Goal: Task Accomplishment & Management: Use online tool/utility

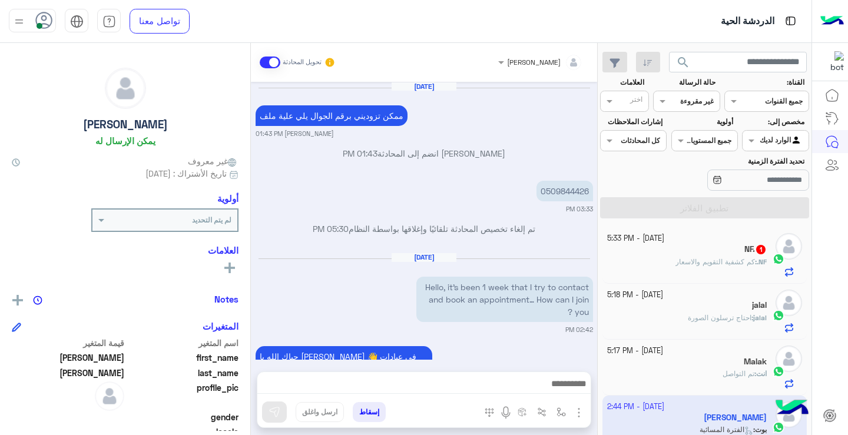
scroll to position [214, 0]
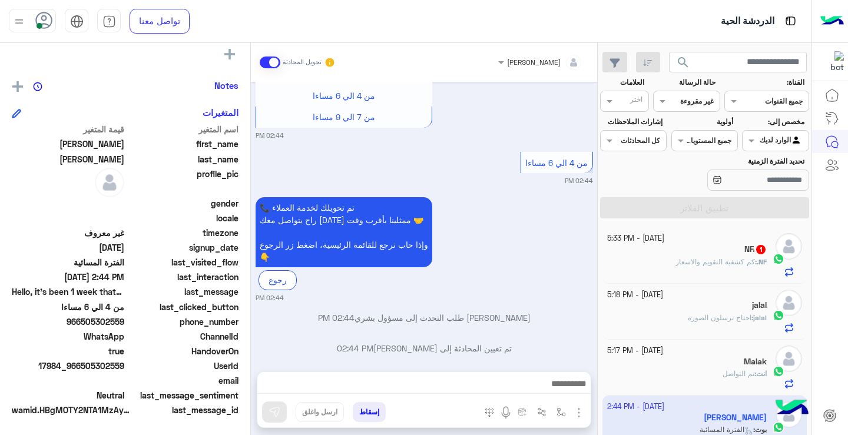
click at [251, 331] on mat-drawer-container "[PERSON_NAME] تحويل المحادثة [DATE] ممكن تزوديني برقم الجوال يلي علية ملف [PERS…" at bounding box center [298, 241] width 597 height 397
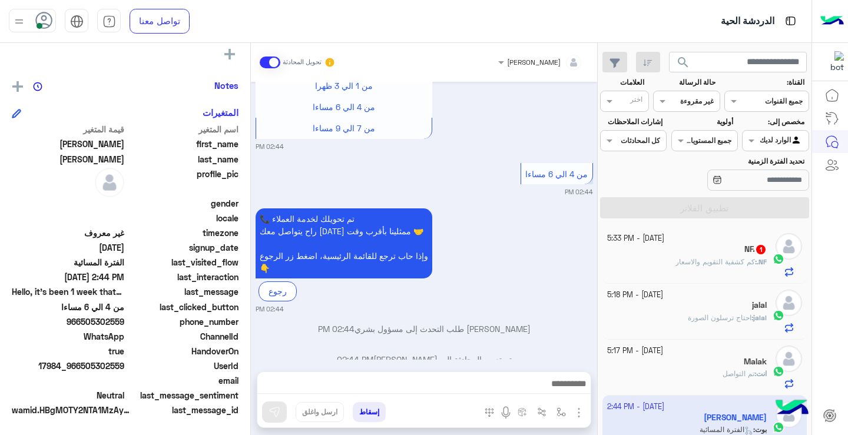
scroll to position [1032, 0]
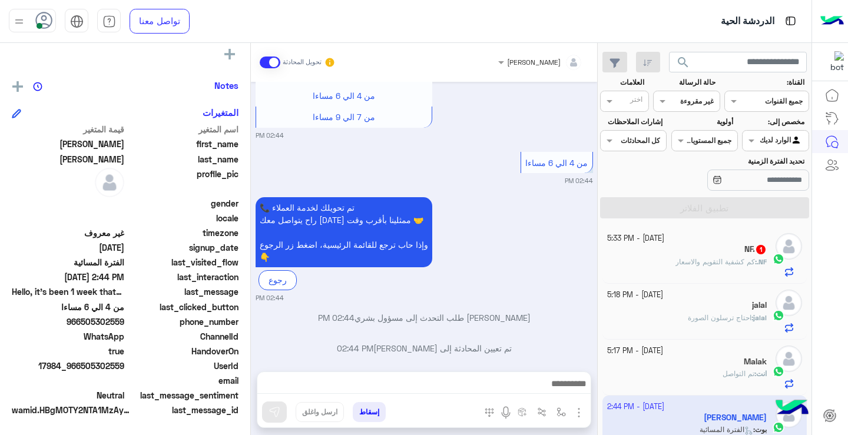
click at [745, 261] on span "كم كشفية التقويم والاسعار" at bounding box center [714, 261] width 79 height 9
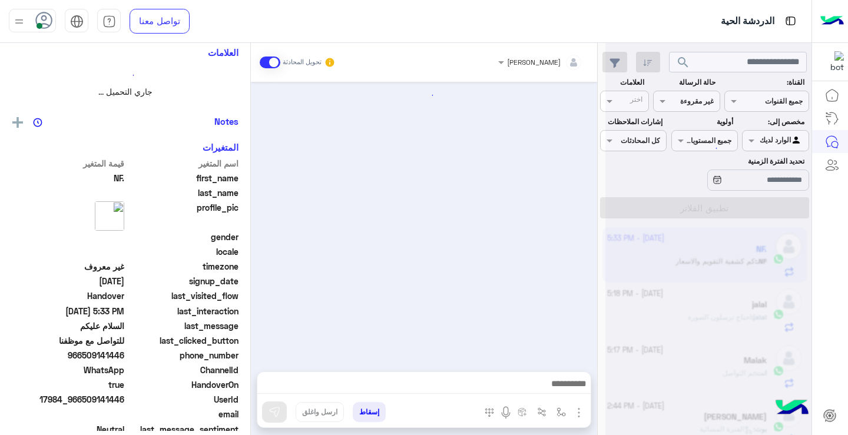
scroll to position [247, 0]
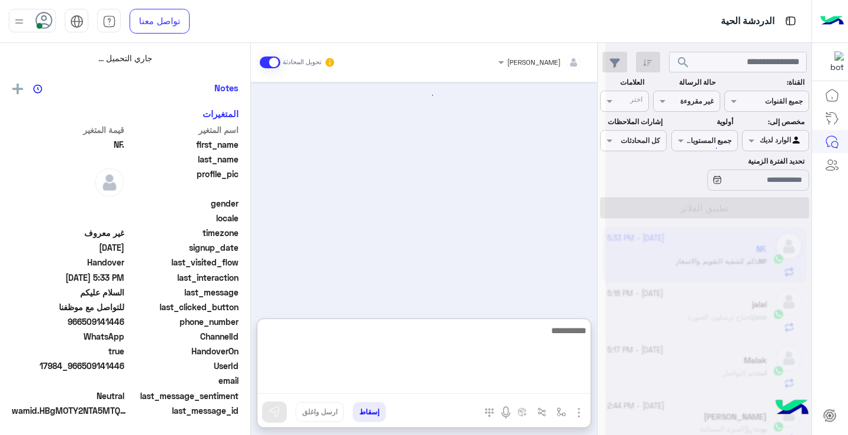
click at [533, 380] on textarea at bounding box center [423, 358] width 333 height 71
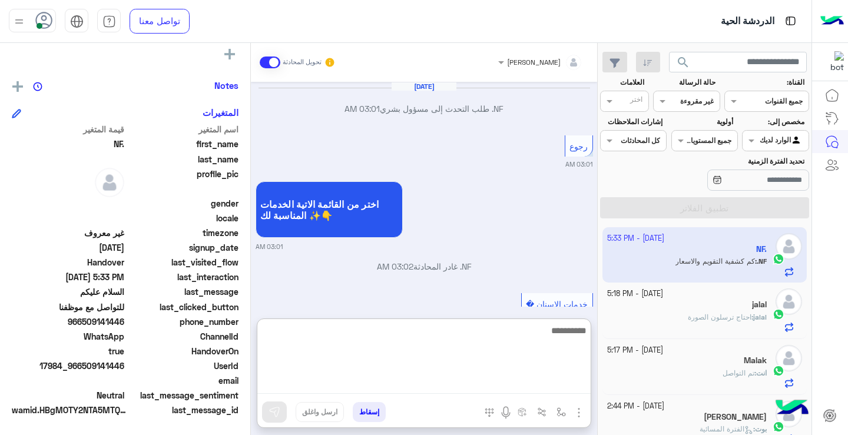
scroll to position [1102, 0]
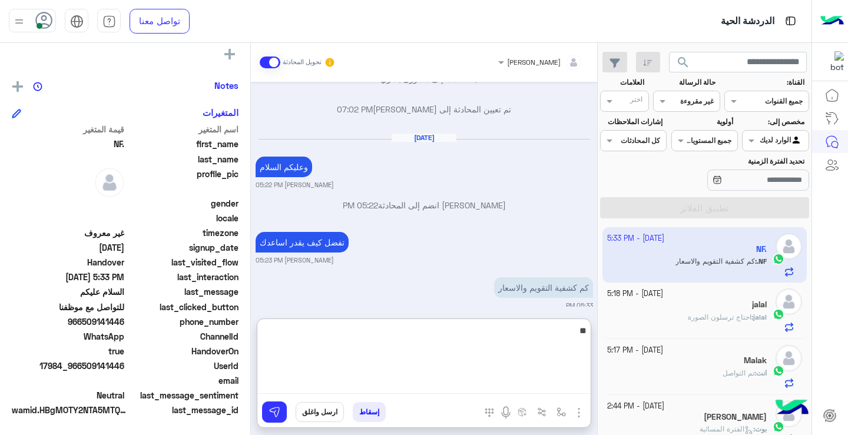
type textarea "*"
type textarea "**********"
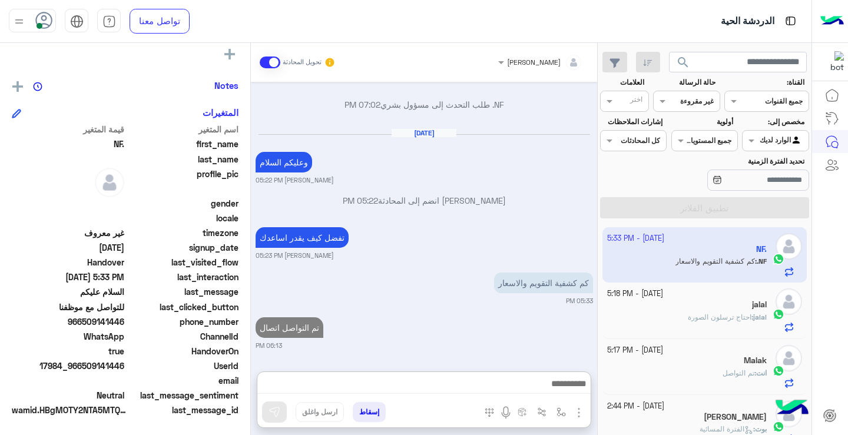
drag, startPoint x: 595, startPoint y: 345, endPoint x: 602, endPoint y: 345, distance: 6.5
click at [602, 345] on mat-drawer-container "search القناة: القناه جميع القنوات حالة الرسالة القناه غير مقروءة العلامات اختر…" at bounding box center [405, 241] width 811 height 397
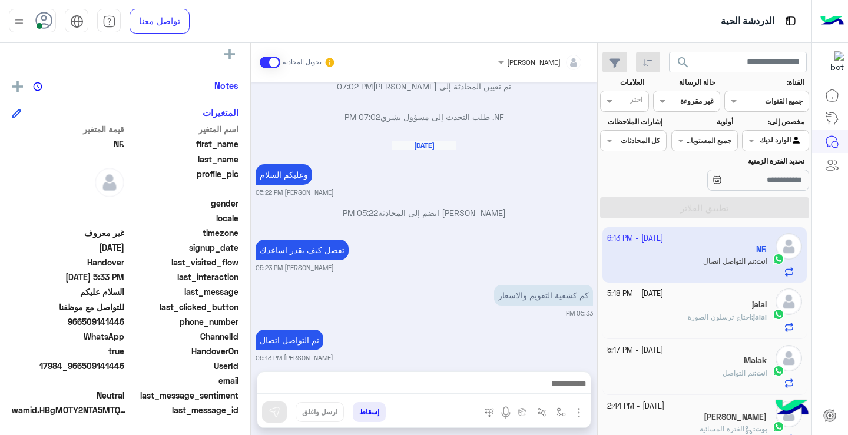
click at [685, 102] on div at bounding box center [685, 99] width 65 height 11
click at [701, 177] on div "مغلقة" at bounding box center [686, 169] width 67 height 22
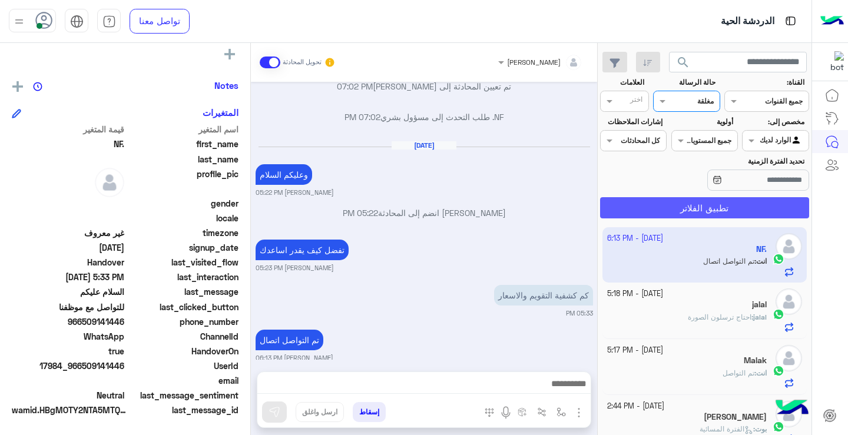
click at [719, 210] on button "تطبيق الفلاتر" at bounding box center [704, 207] width 209 height 21
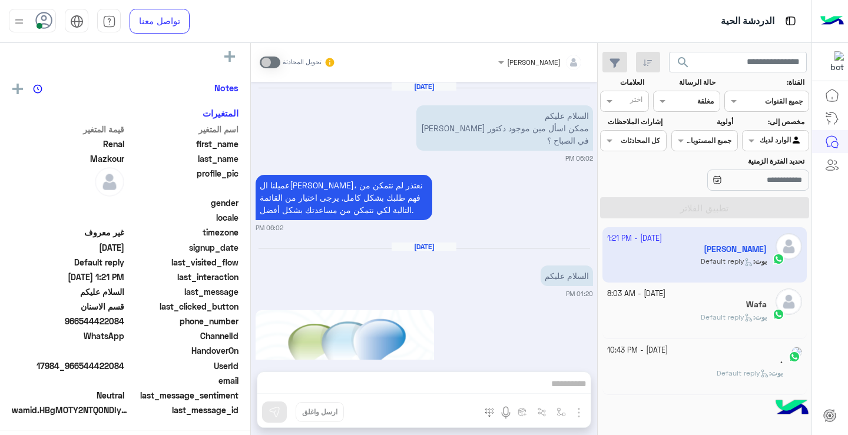
scroll to position [211, 0]
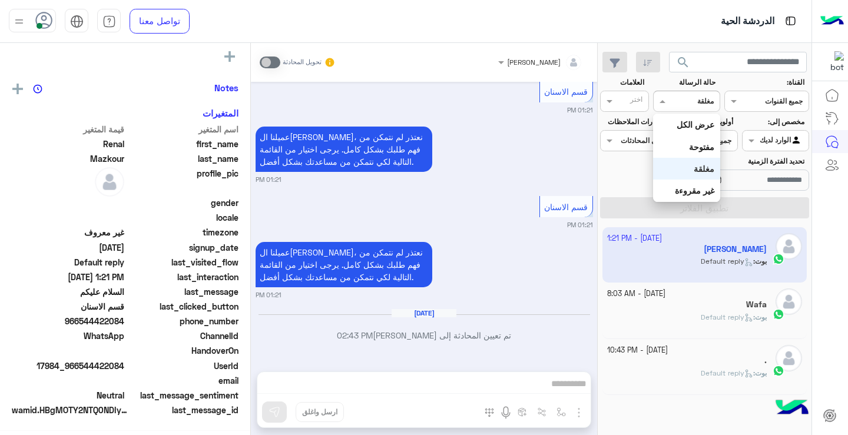
click at [691, 103] on input "text" at bounding box center [699, 100] width 27 height 11
click at [710, 191] on b "غير مقروءة" at bounding box center [694, 190] width 39 height 10
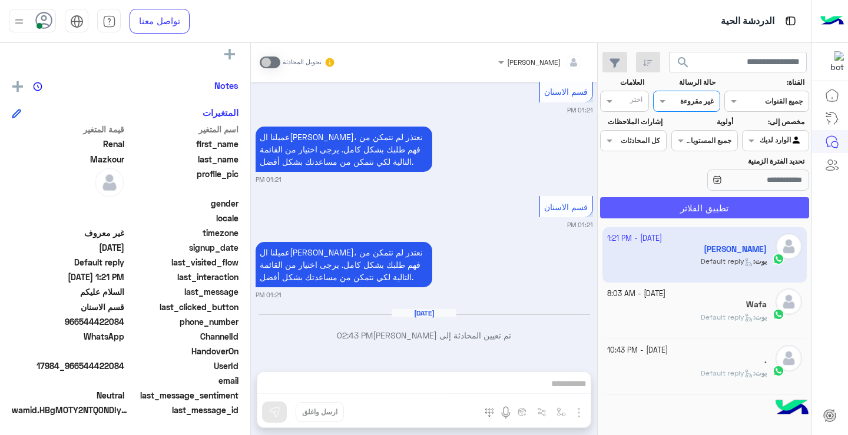
click at [712, 200] on button "تطبيق الفلاتر" at bounding box center [704, 207] width 209 height 21
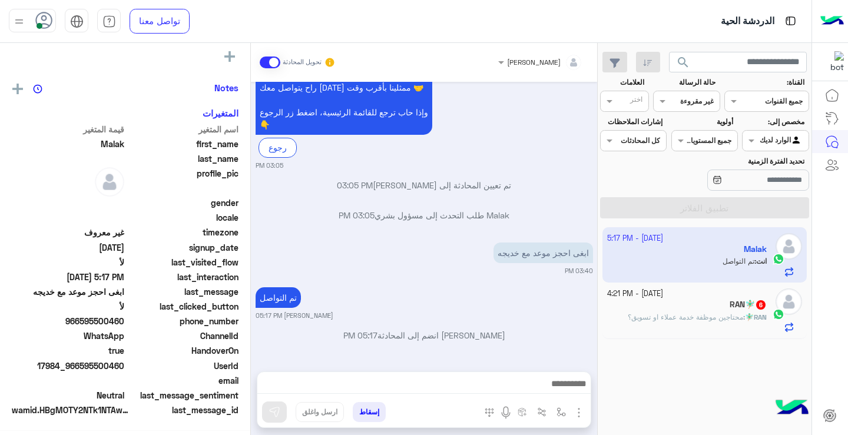
scroll to position [214, 0]
click at [676, 320] on span "محتاجين موظفة خدمة عملاء او تسويق؟" at bounding box center [685, 317] width 115 height 9
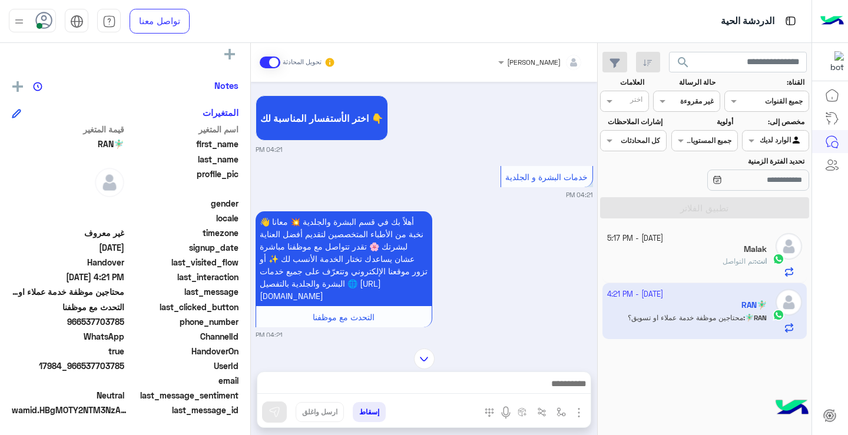
scroll to position [601, 0]
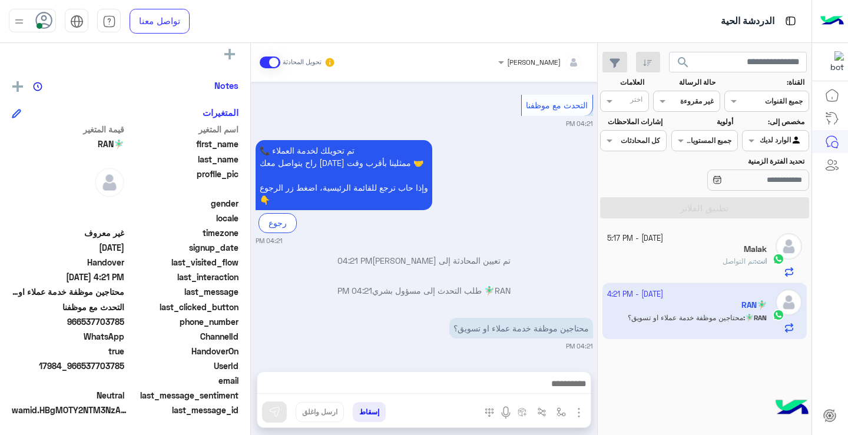
click at [718, 145] on div "جميع المستويات" at bounding box center [708, 140] width 45 height 11
click at [699, 105] on input "text" at bounding box center [699, 100] width 27 height 11
click at [706, 149] on b "مفتوحة" at bounding box center [701, 147] width 25 height 10
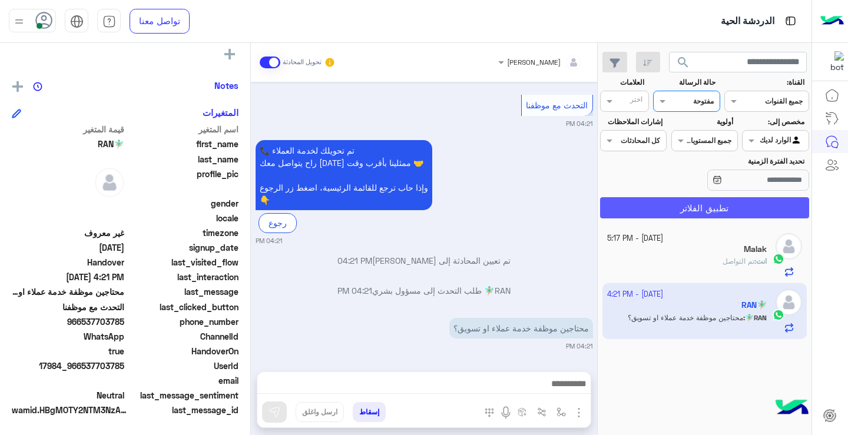
click at [724, 207] on button "تطبيق الفلاتر" at bounding box center [704, 207] width 209 height 21
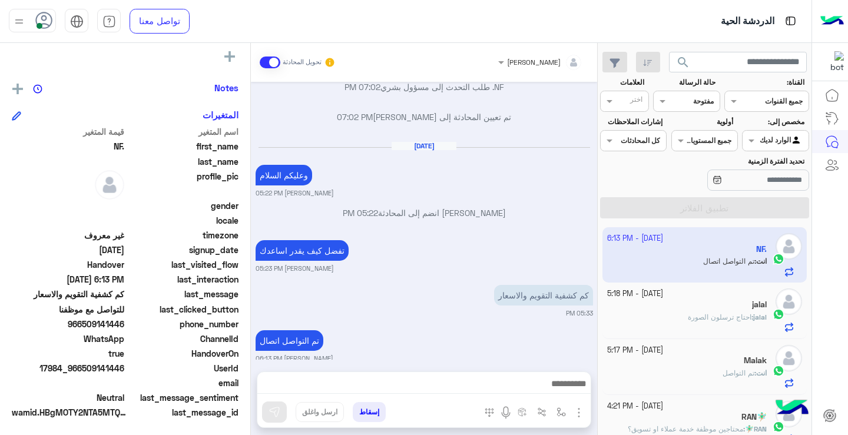
scroll to position [214, 0]
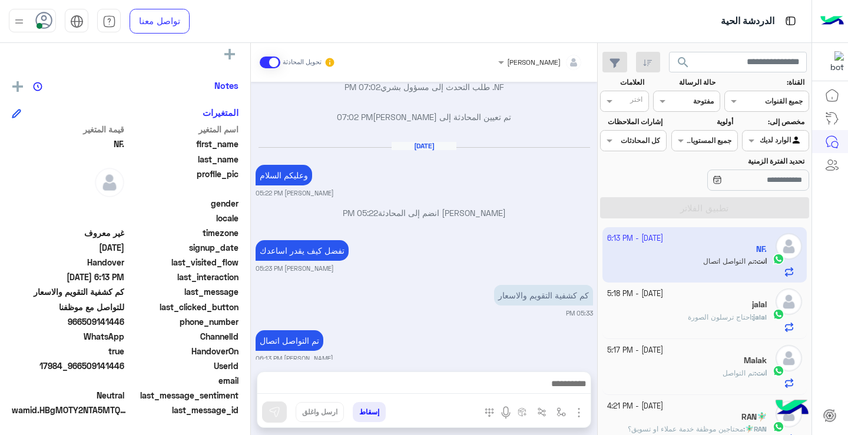
drag, startPoint x: 603, startPoint y: 232, endPoint x: 612, endPoint y: 275, distance: 44.0
click at [620, 297] on div "[DATE] - 6:13 PM NF. انت : تم التواصل اتصال [DATE] - 5:18 PM [PERSON_NAME] : اح…" at bounding box center [705, 331] width 214 height 217
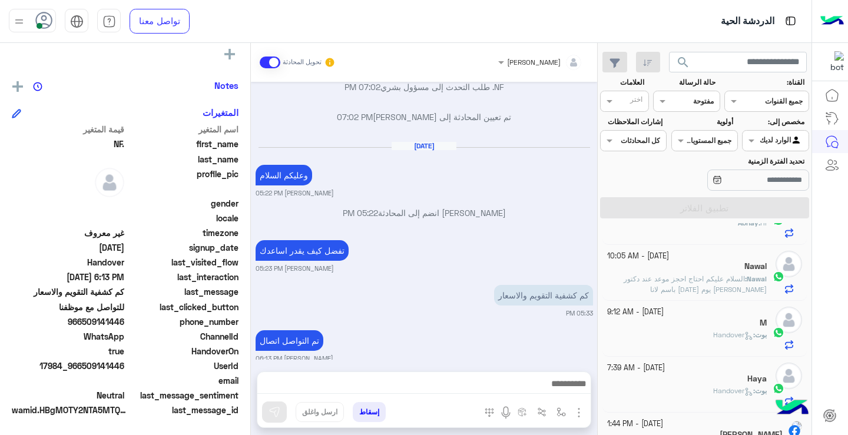
scroll to position [0, 0]
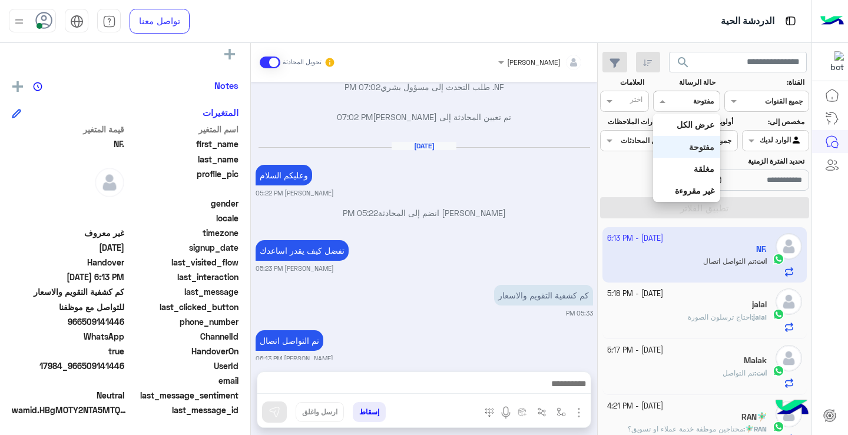
click at [675, 111] on div "القناه مفتوحة" at bounding box center [686, 101] width 67 height 21
click at [693, 192] on b "غير مقروءة" at bounding box center [694, 190] width 39 height 10
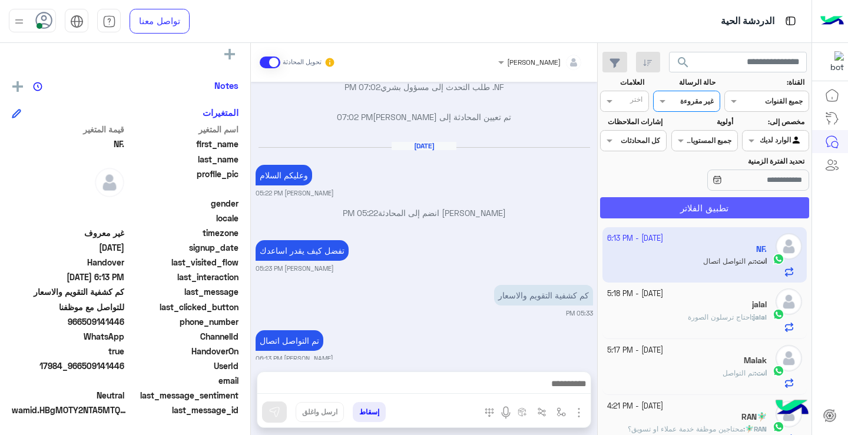
click at [694, 220] on app-inbox-users-filters "search القناة: القناه جميع القنوات حالة الرسالة القناه غير مقروءة العلامات اختر…" at bounding box center [705, 133] width 214 height 180
click at [694, 215] on button "تطبيق الفلاتر" at bounding box center [704, 207] width 209 height 21
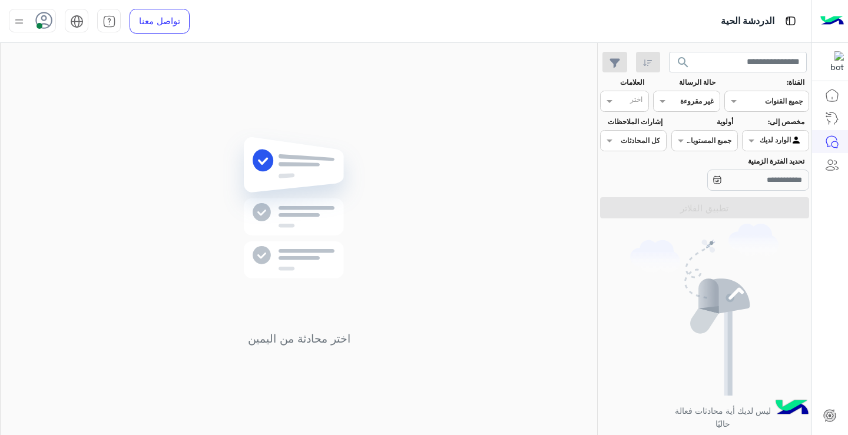
click at [685, 67] on span "search" at bounding box center [683, 62] width 14 height 14
click at [688, 104] on input "text" at bounding box center [699, 100] width 27 height 11
click at [696, 129] on b "عرض الكل" at bounding box center [695, 125] width 38 height 10
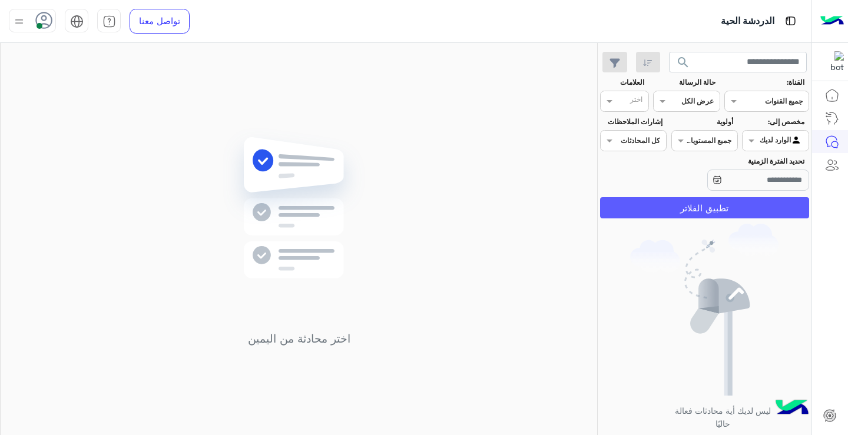
click at [697, 208] on button "تطبيق الفلاتر" at bounding box center [704, 207] width 209 height 21
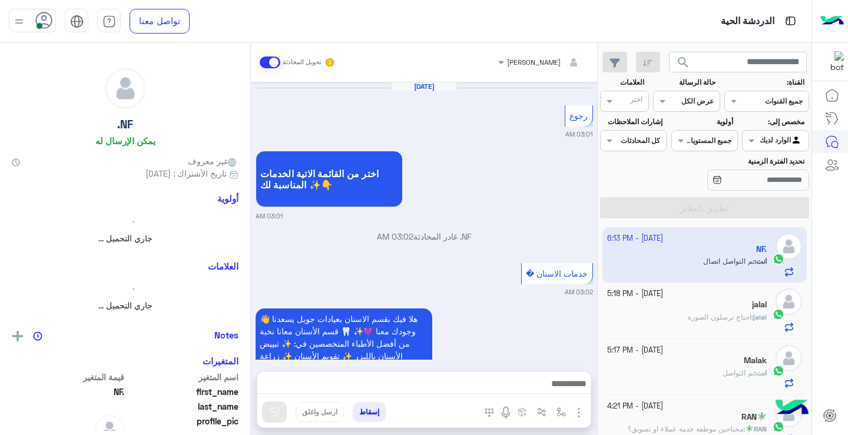
scroll to position [1064, 0]
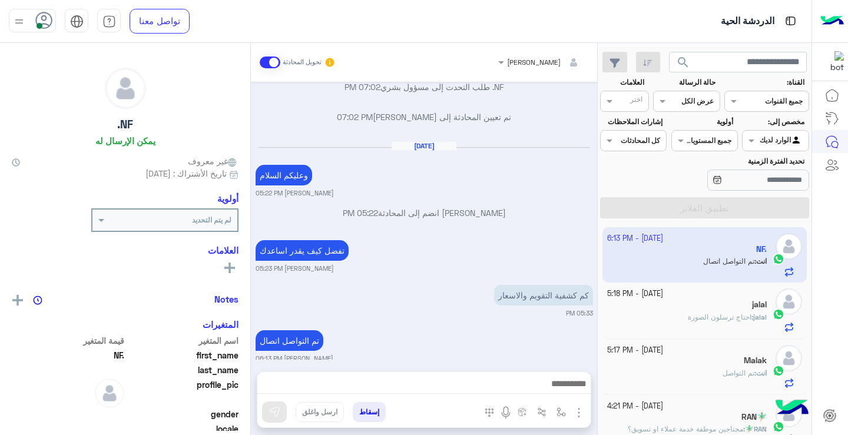
click at [690, 63] on button "search" at bounding box center [683, 64] width 29 height 25
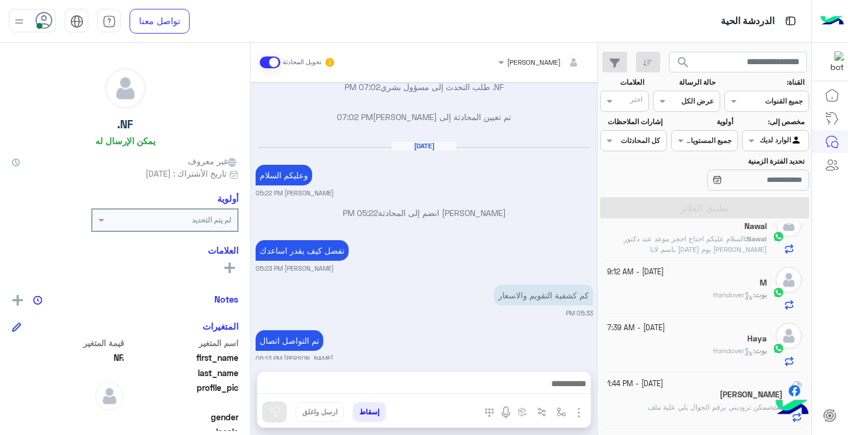
scroll to position [306, 0]
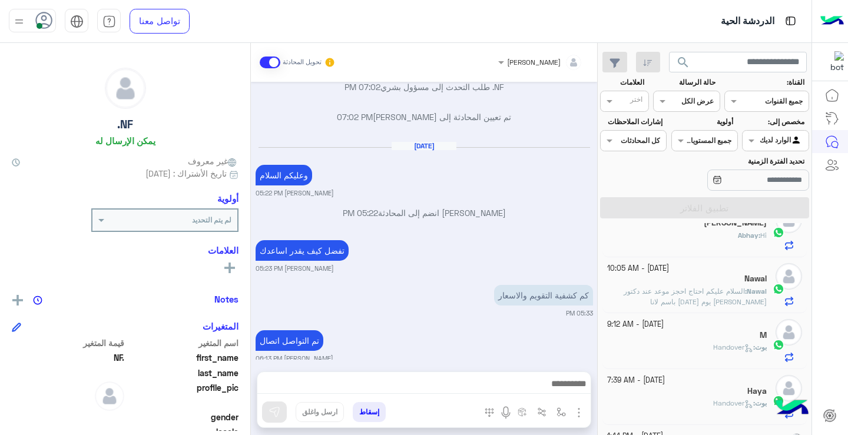
click at [714, 278] on div "Nawal" at bounding box center [687, 280] width 160 height 12
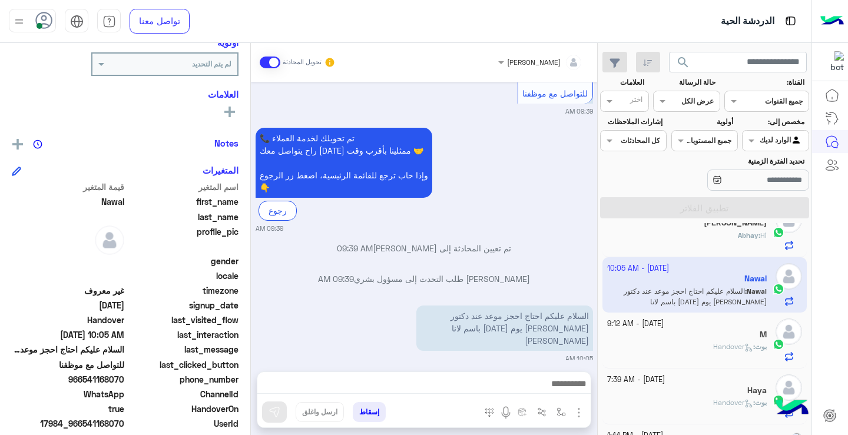
scroll to position [195, 0]
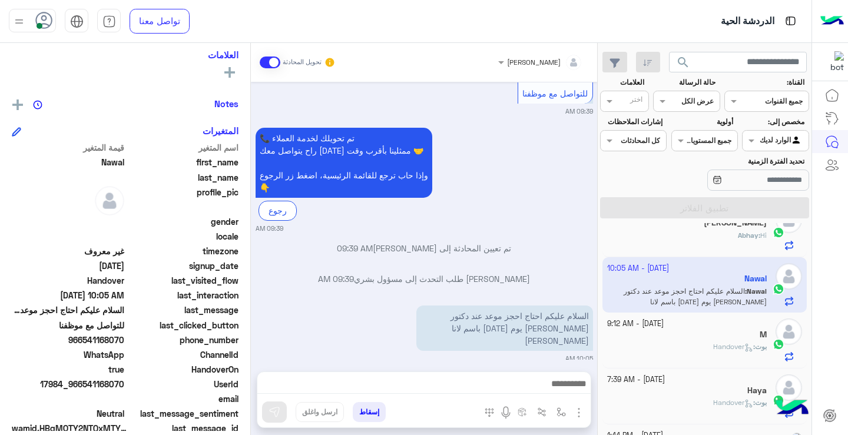
drag, startPoint x: 85, startPoint y: 341, endPoint x: 125, endPoint y: 344, distance: 40.1
click at [124, 344] on span "966541168070" at bounding box center [68, 340] width 112 height 12
copy span "541168070"
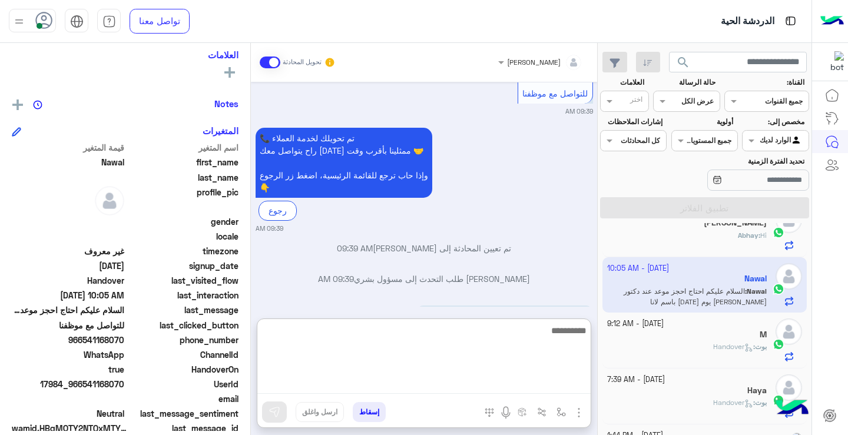
click at [556, 384] on textarea at bounding box center [423, 358] width 333 height 71
type textarea "**********"
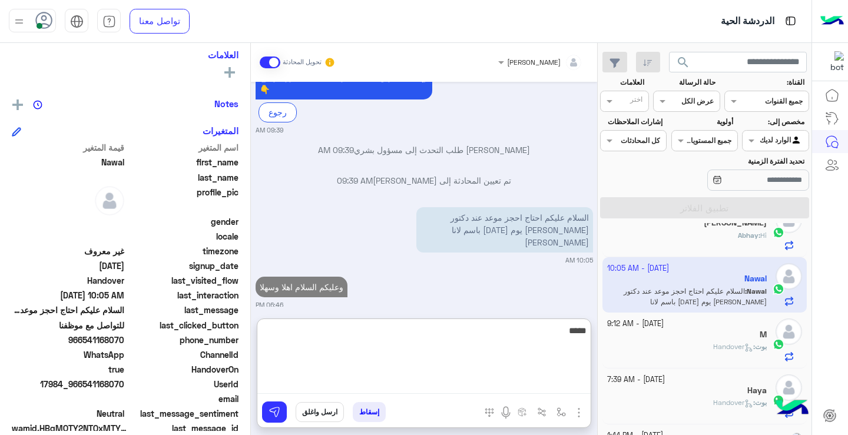
scroll to position [662, 0]
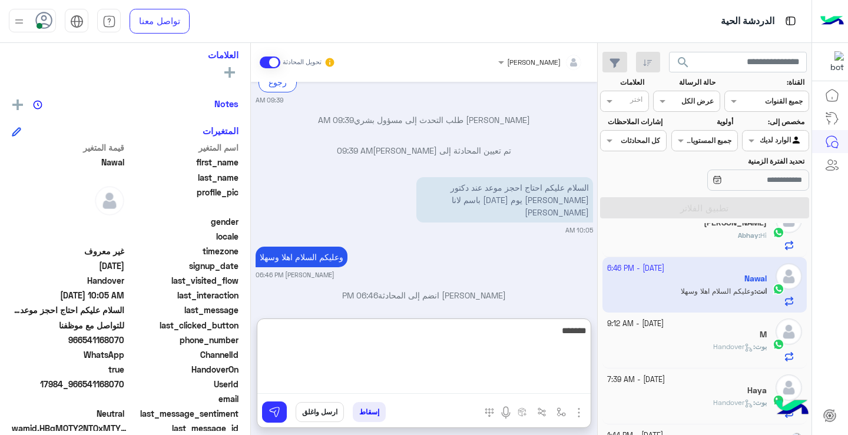
type textarea "********"
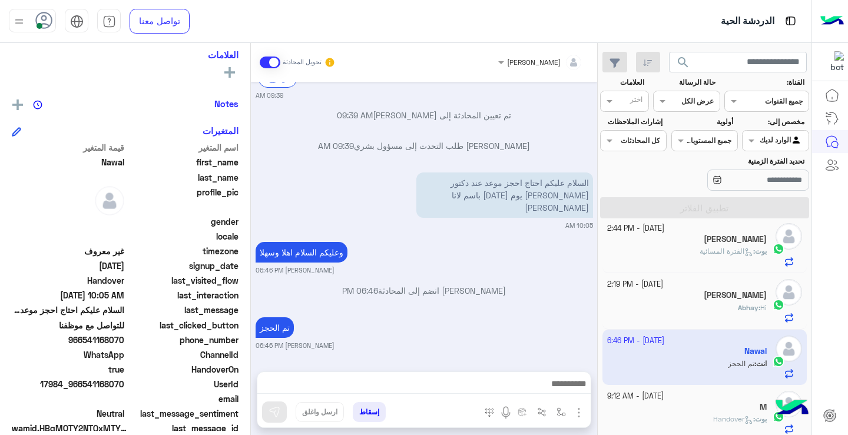
scroll to position [0, 0]
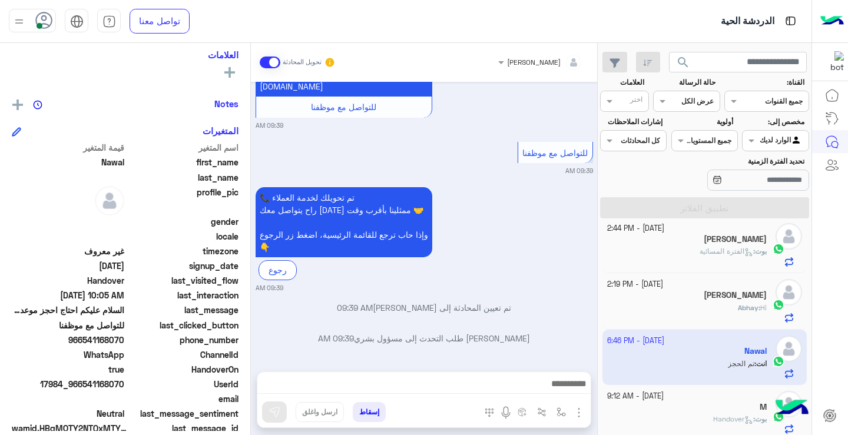
click at [731, 301] on div "[PERSON_NAME]" at bounding box center [687, 296] width 160 height 12
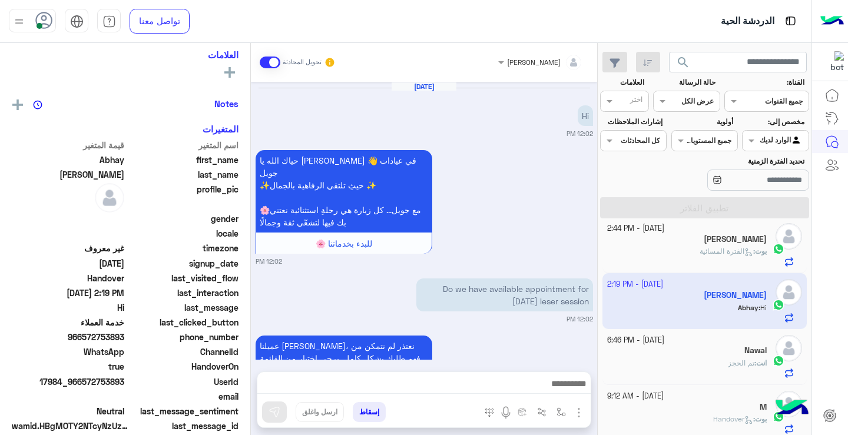
scroll to position [555, 0]
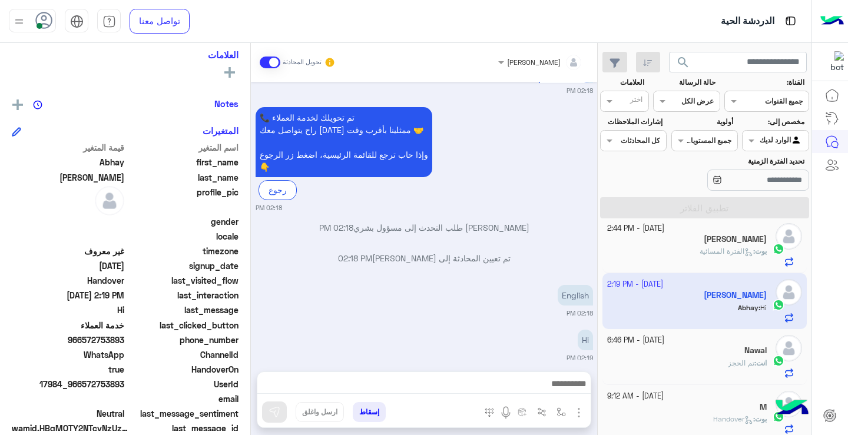
drag, startPoint x: 255, startPoint y: 308, endPoint x: 258, endPoint y: 286, distance: 23.1
click at [258, 286] on div "[DATE] Hi 12:02 PM حياك الله يا [PERSON_NAME] 👋 في عيادات جويل ✨حيثِ تلتقي الرف…" at bounding box center [424, 221] width 346 height 278
drag, startPoint x: 248, startPoint y: 297, endPoint x: 245, endPoint y: 255, distance: 41.3
click at [245, 255] on div "[PERSON_NAME] يمكن الإرسال له غير معروف تاريخ الأشتراك : [DATE] أولوية لم يتم ا…" at bounding box center [125, 237] width 250 height 388
drag, startPoint x: 255, startPoint y: 287, endPoint x: 259, endPoint y: 215, distance: 71.4
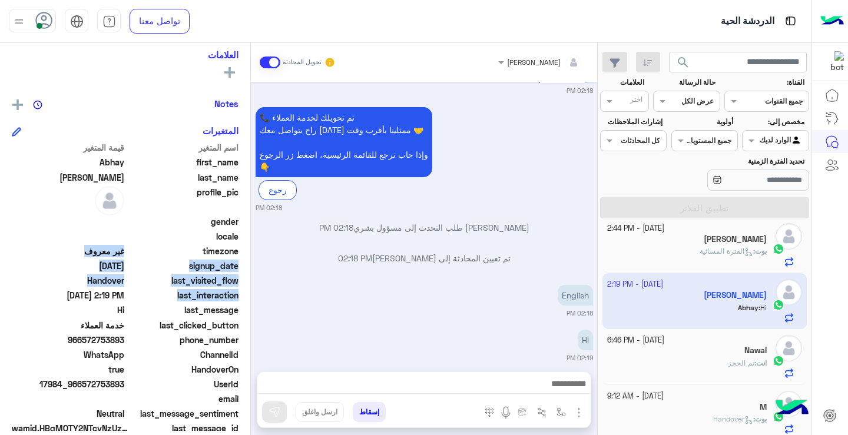
click at [259, 215] on div "[DATE] Hi 12:02 PM حياك الله يا [PERSON_NAME] 👋 في عيادات جويل ✨حيثِ تلتقي الرف…" at bounding box center [424, 221] width 346 height 278
drag, startPoint x: 250, startPoint y: 297, endPoint x: 246, endPoint y: 281, distance: 17.0
click at [246, 281] on mat-drawer "[PERSON_NAME] يمكن الإرسال له غير معروف تاريخ الأشتراك : [DATE] أولوية لم يتم ا…" at bounding box center [125, 241] width 251 height 397
click at [341, 308] on small "02:18 PM" at bounding box center [423, 312] width 337 height 9
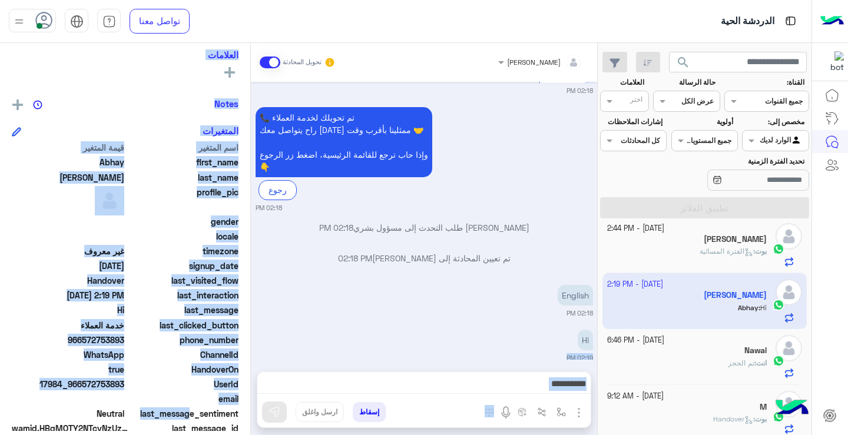
click at [282, 314] on mat-drawer-container "ريمان [PERSON_NAME] تحويل المحادثة [DATE] Hi 12:02 PM حياك الله يا [PERSON_NAME…" at bounding box center [298, 241] width 597 height 397
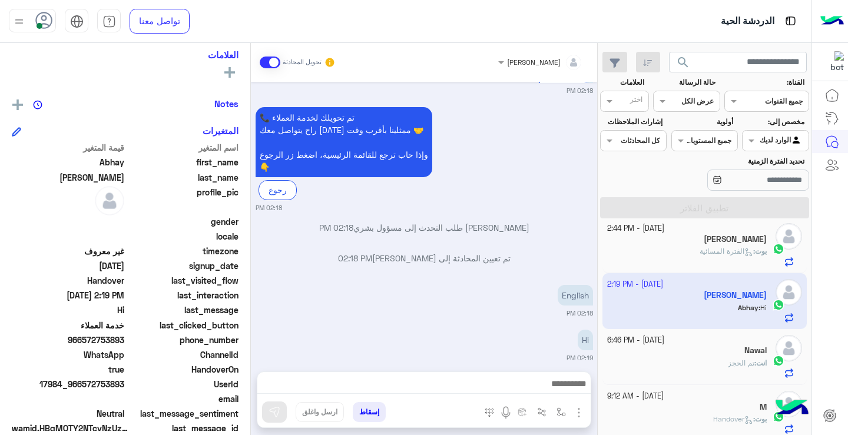
click at [416, 264] on div "[DATE] Hi 12:02 PM حياك الله يا [PERSON_NAME] 👋 في عيادات جويل ✨حيثِ تلتقي الرف…" at bounding box center [424, 221] width 346 height 278
click at [85, 390] on span "17984_966572753893" at bounding box center [68, 384] width 112 height 12
click at [84, 389] on span "17984_966572753893" at bounding box center [68, 384] width 112 height 12
click at [92, 386] on span "17984_966572753893" at bounding box center [68, 384] width 112 height 12
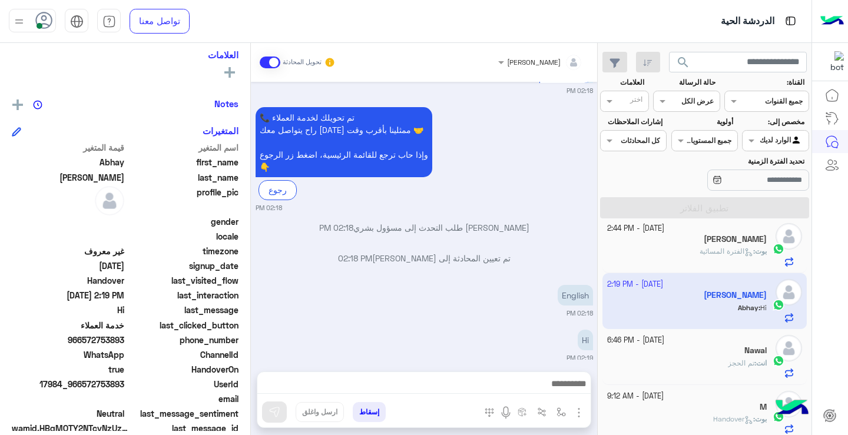
drag, startPoint x: 87, startPoint y: 386, endPoint x: 127, endPoint y: 381, distance: 40.3
click at [127, 381] on div "UserId 17984_966572753893" at bounding box center [125, 385] width 227 height 15
click at [348, 308] on small "02:18 PM" at bounding box center [423, 312] width 337 height 9
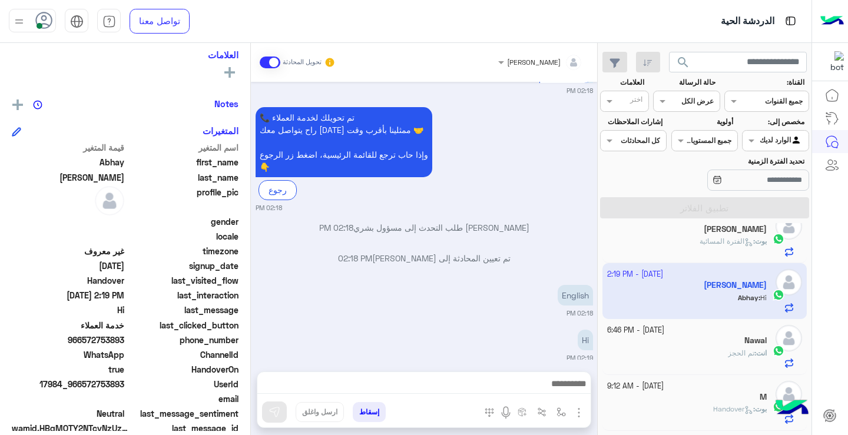
scroll to position [210, 0]
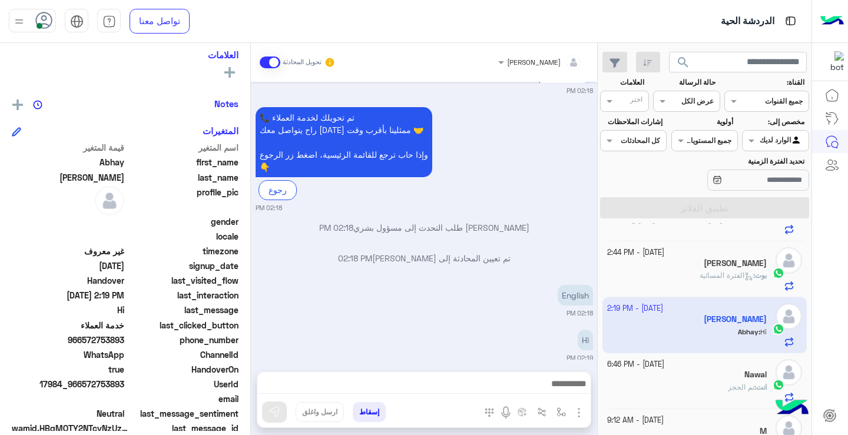
click at [706, 276] on span "الفترة المسائية" at bounding box center [726, 275] width 54 height 9
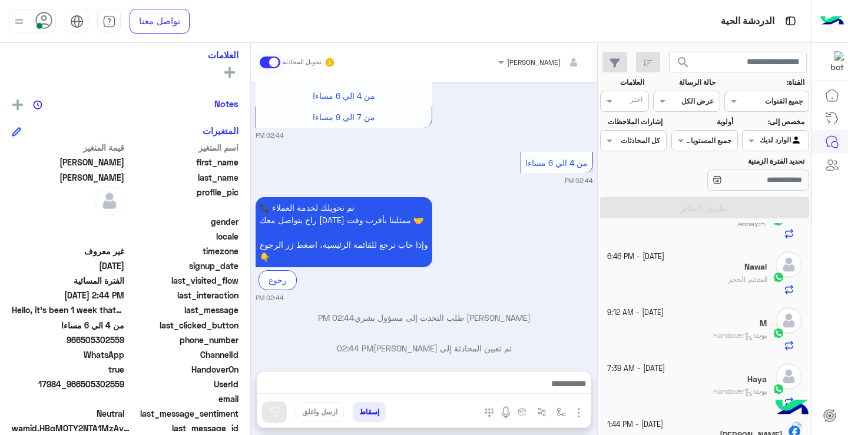
scroll to position [320, 0]
click at [735, 320] on div "M" at bounding box center [687, 322] width 160 height 12
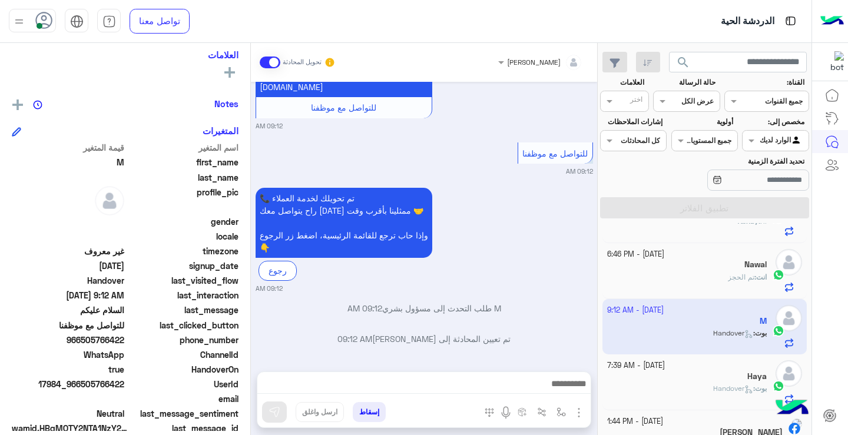
scroll to position [464, 0]
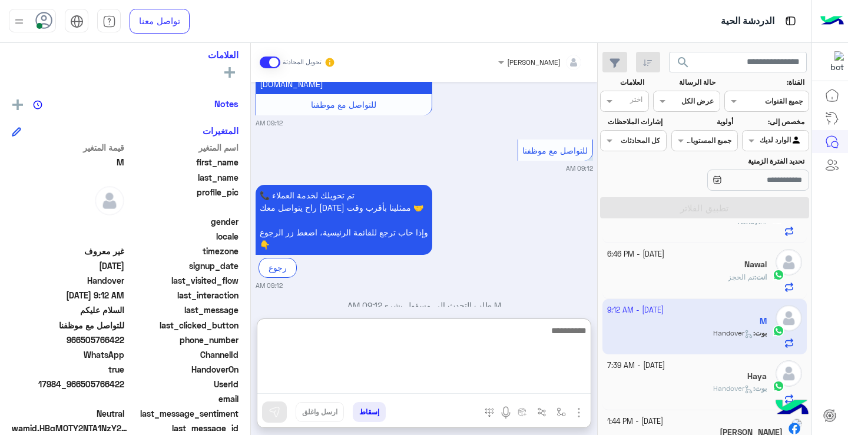
click at [490, 380] on textarea at bounding box center [423, 358] width 333 height 71
type textarea "**********"
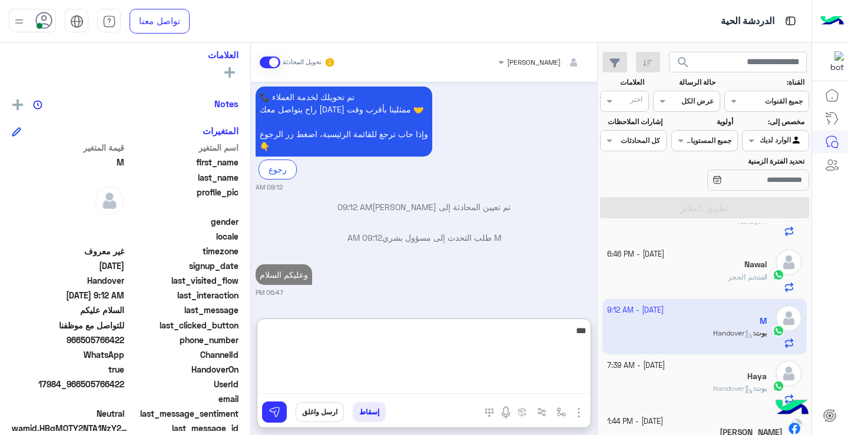
scroll to position [593, 0]
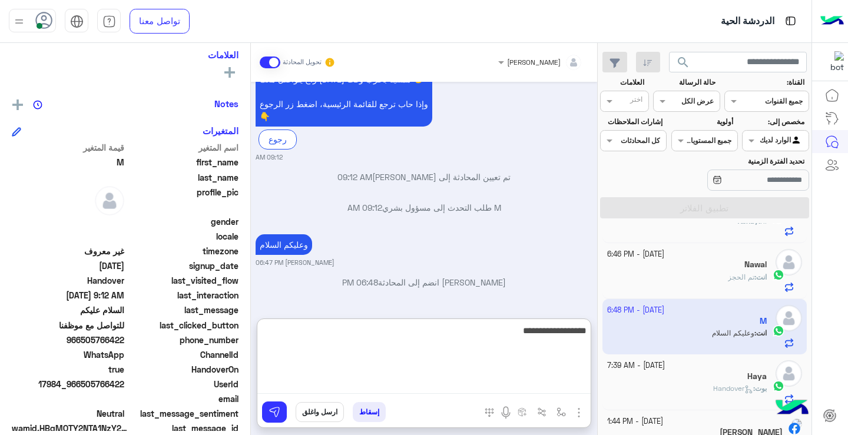
type textarea "**********"
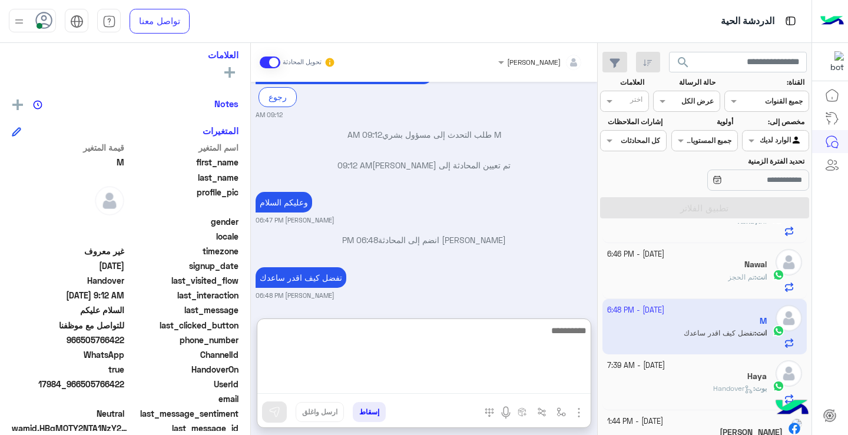
scroll to position [638, 0]
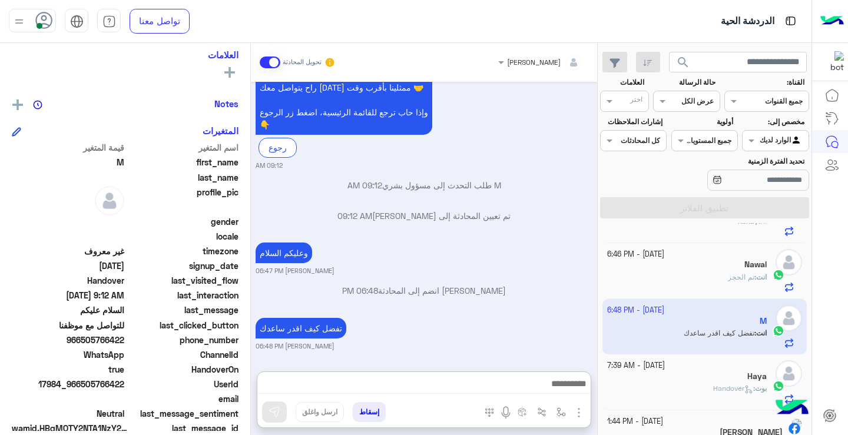
click at [703, 102] on input "text" at bounding box center [699, 100] width 27 height 11
click at [704, 193] on b "غير مقروءة" at bounding box center [694, 190] width 39 height 10
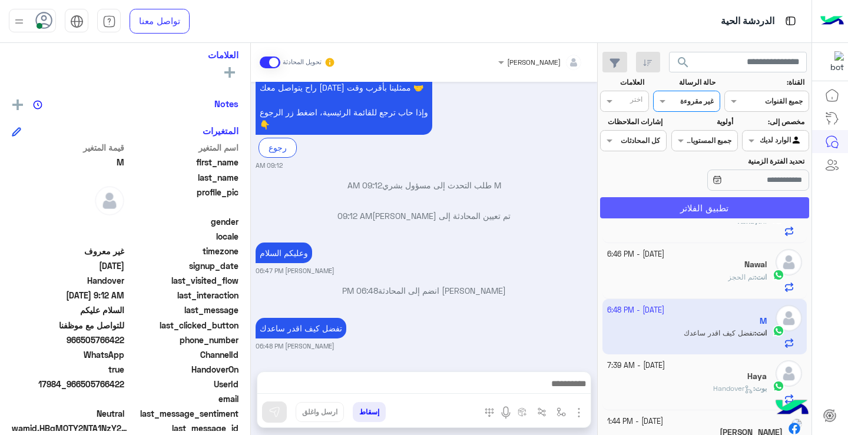
click at [678, 202] on button "تطبيق الفلاتر" at bounding box center [704, 207] width 209 height 21
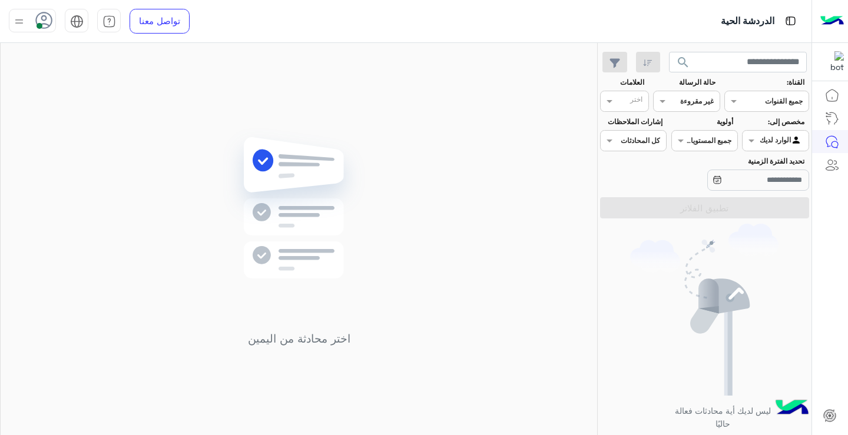
click at [698, 108] on div "القناه غير مقروءة" at bounding box center [686, 101] width 67 height 21
drag, startPoint x: 714, startPoint y: 170, endPoint x: 710, endPoint y: 148, distance: 21.6
click at [710, 148] on div "عرض الكل مفتوحة مغلقة غير مقروءة" at bounding box center [686, 158] width 67 height 88
click at [710, 148] on b "مفتوحة" at bounding box center [701, 147] width 25 height 10
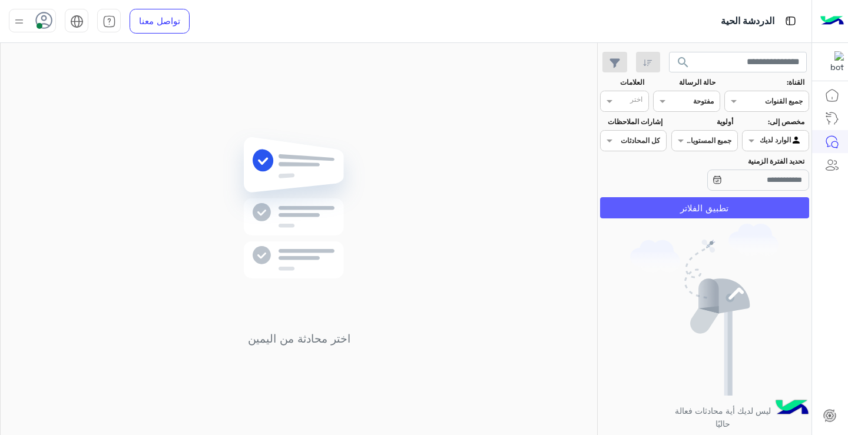
click at [731, 205] on button "تطبيق الفلاتر" at bounding box center [704, 207] width 209 height 21
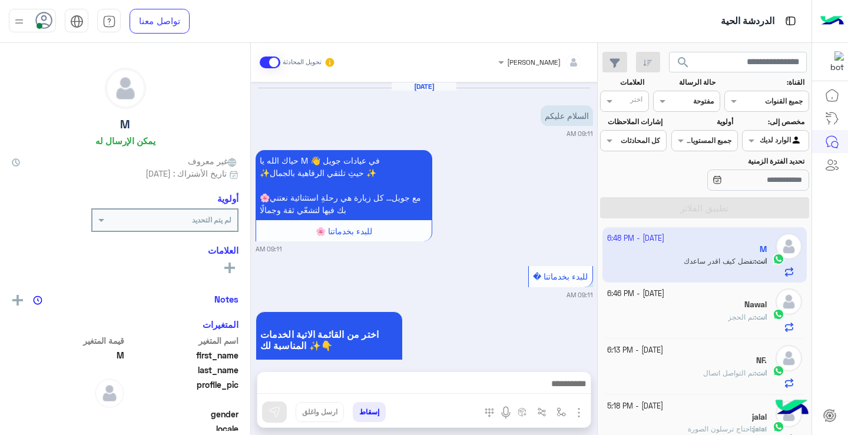
scroll to position [585, 0]
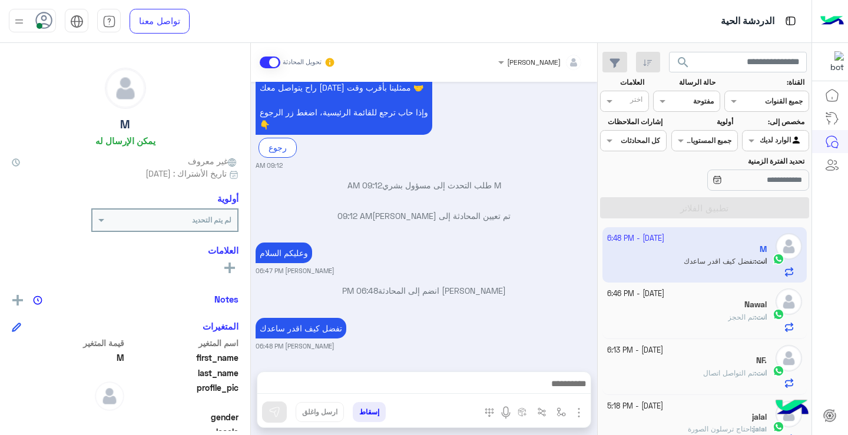
click at [682, 60] on span "search" at bounding box center [683, 62] width 14 height 14
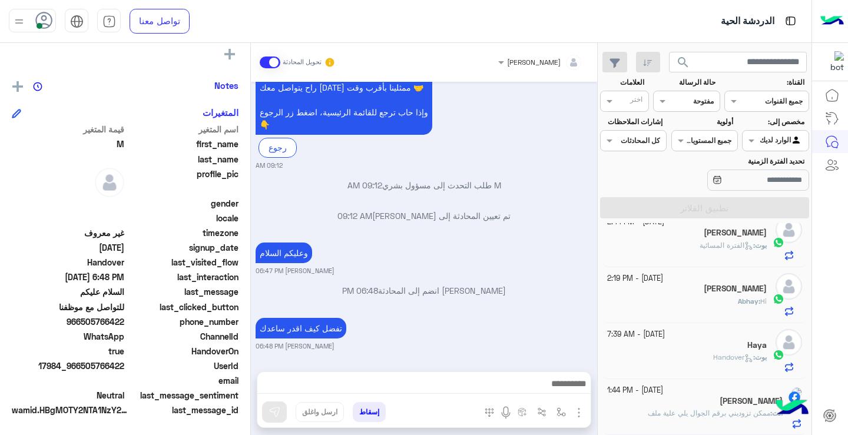
scroll to position [296, 0]
